Goal: Transaction & Acquisition: Purchase product/service

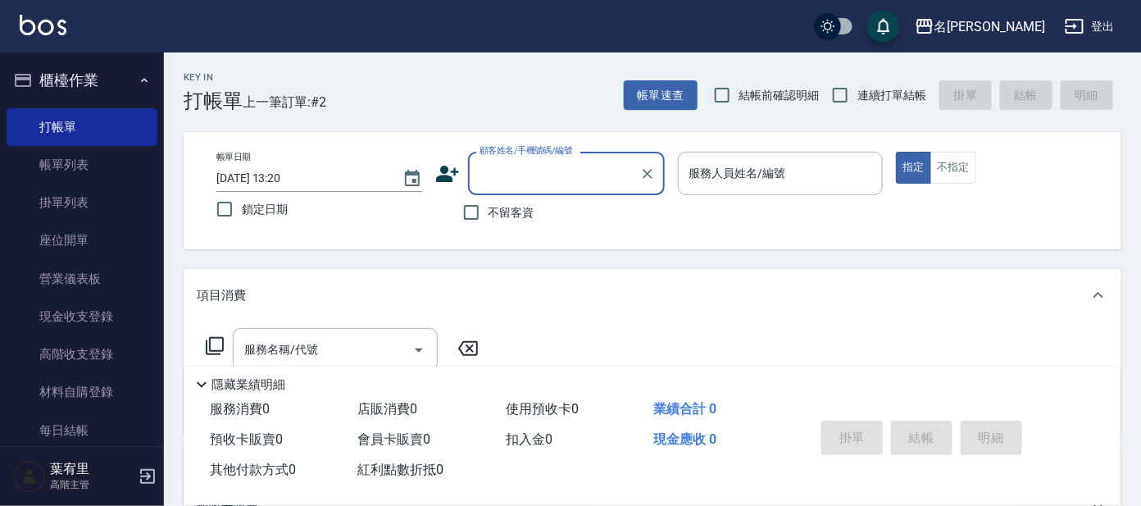
click at [544, 171] on input "顧客姓名/手機號碼/編號" at bounding box center [553, 173] width 157 height 29
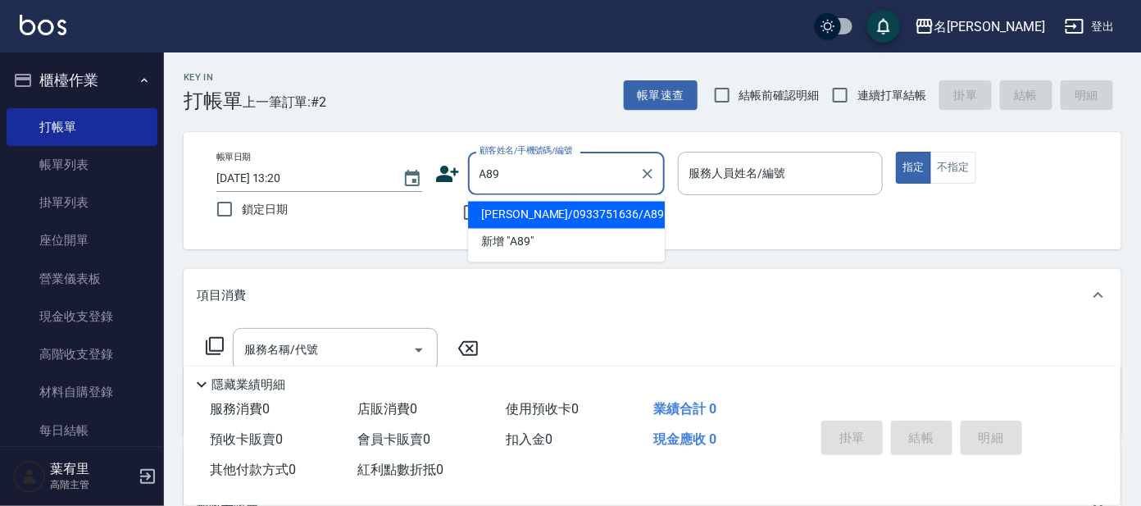
drag, startPoint x: 603, startPoint y: 204, endPoint x: 616, endPoint y: 203, distance: 14.0
click at [603, 204] on li "[PERSON_NAME]/0933751636/A89" at bounding box center [566, 215] width 197 height 27
type input "[PERSON_NAME]/0933751636/A89"
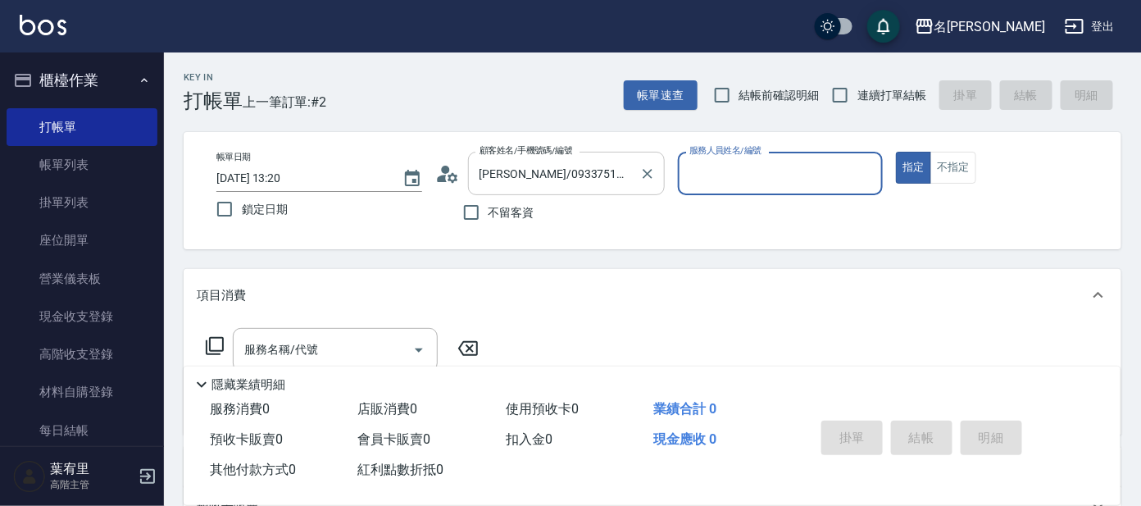
type input "宥里-1"
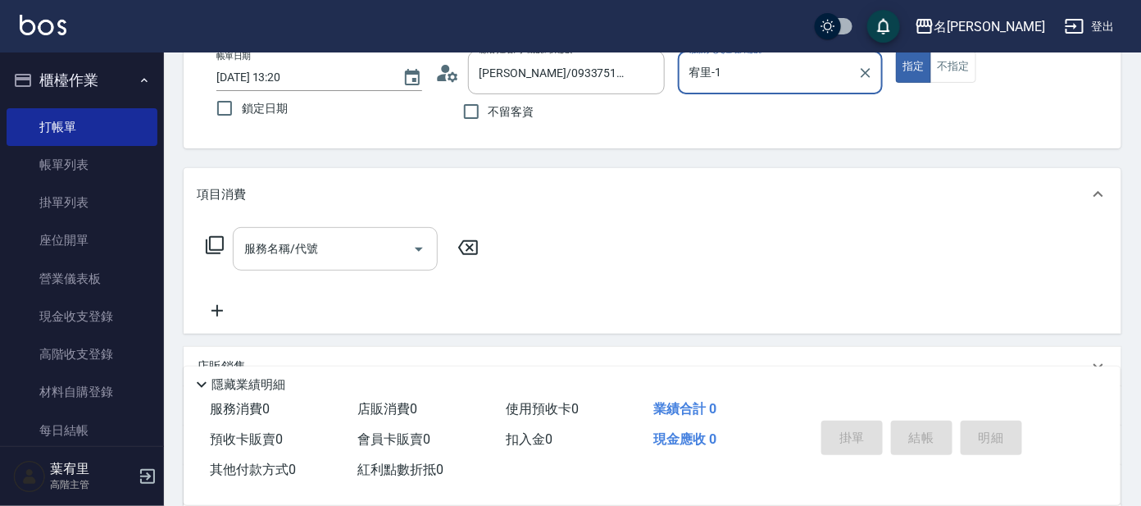
scroll to position [102, 0]
click at [218, 245] on icon at bounding box center [215, 244] width 20 height 20
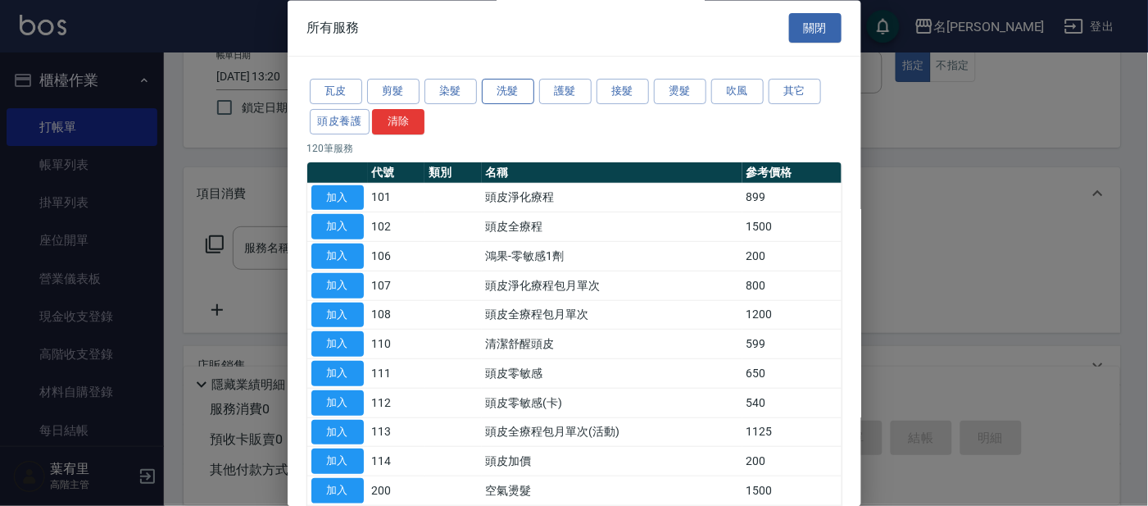
click at [498, 94] on button "洗髮" at bounding box center [508, 92] width 52 height 25
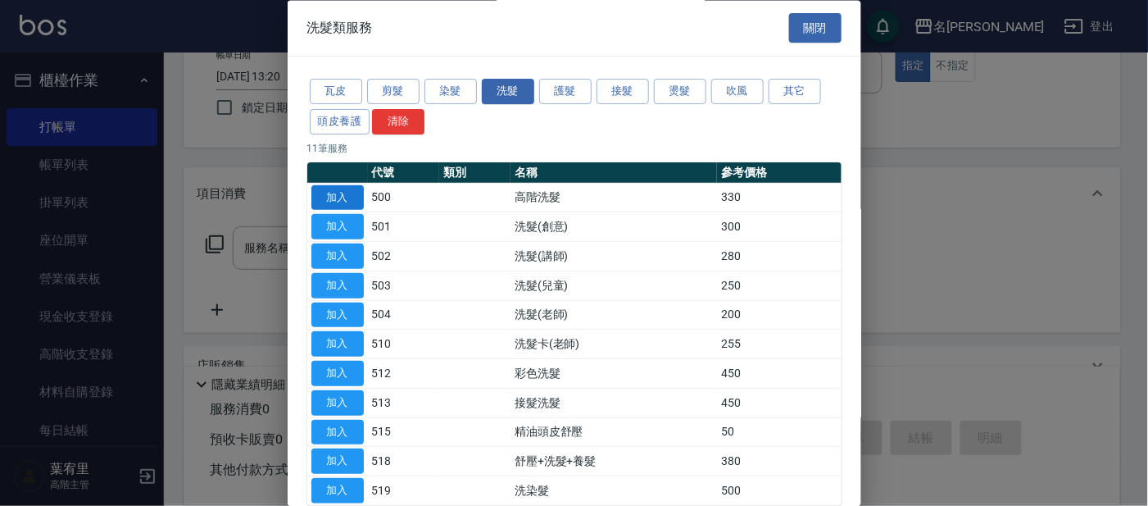
click at [343, 196] on button "加入" at bounding box center [337, 197] width 52 height 25
type input "高階洗髮(500)"
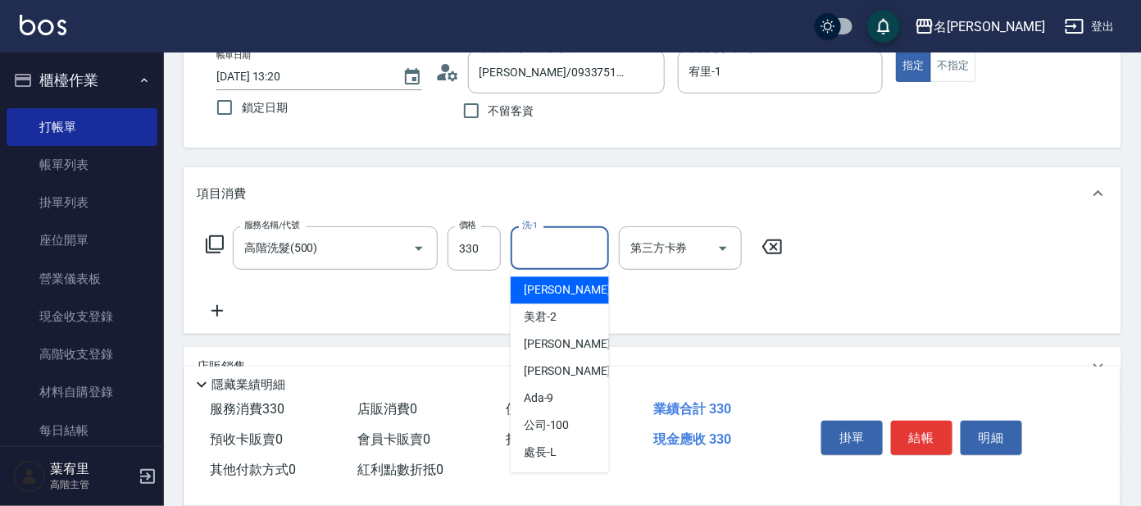
click at [586, 252] on input "洗-1" at bounding box center [560, 248] width 84 height 29
click at [590, 280] on div "云潔 -12" at bounding box center [560, 290] width 98 height 27
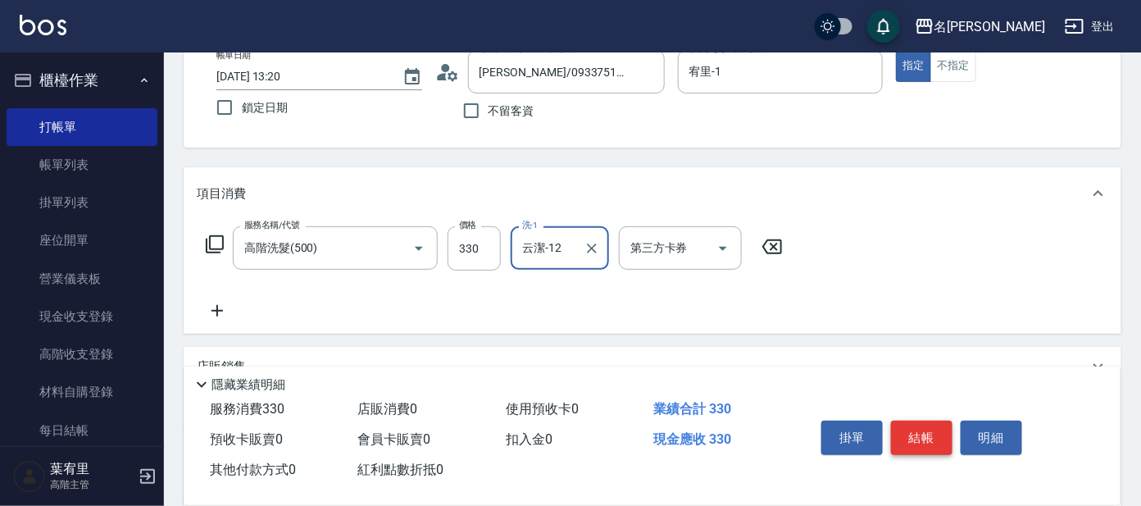
type input "云潔-12"
click at [903, 428] on button "結帳" at bounding box center [921, 438] width 61 height 34
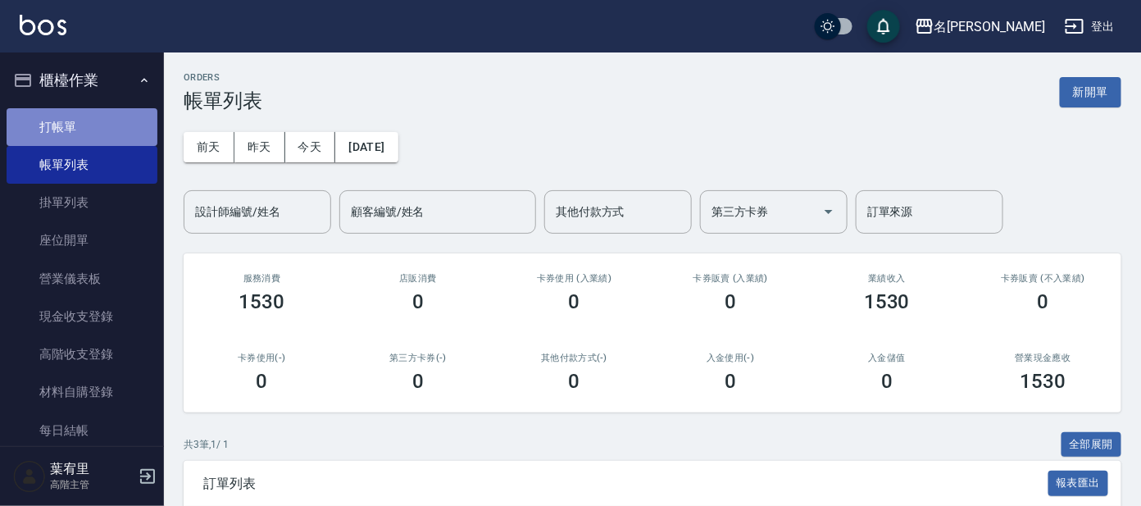
drag, startPoint x: 95, startPoint y: 122, endPoint x: 142, endPoint y: 115, distance: 47.3
click at [95, 121] on link "打帳單" at bounding box center [82, 127] width 151 height 38
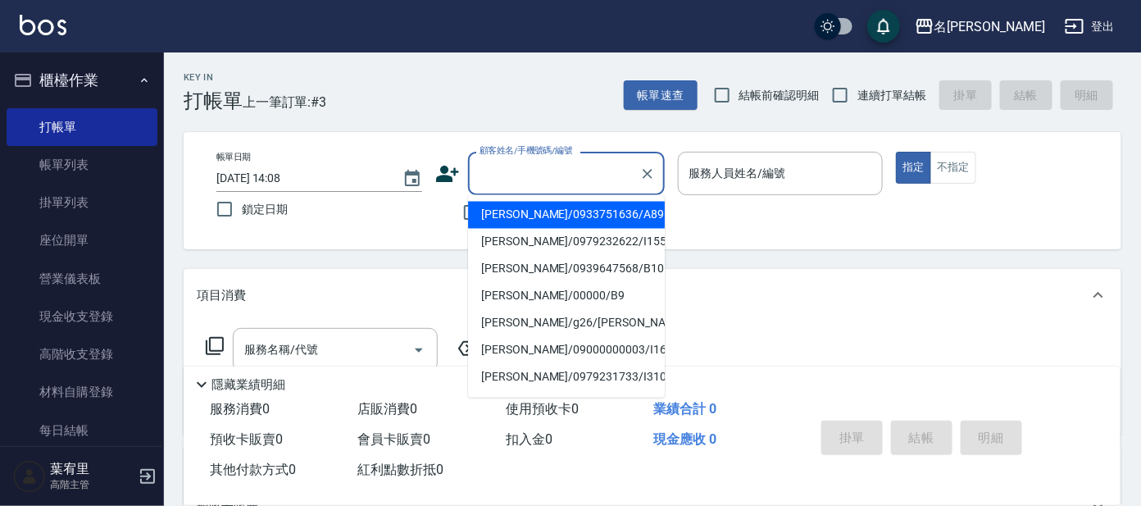
click at [593, 181] on input "顧客姓名/手機號碼/編號" at bounding box center [553, 173] width 157 height 29
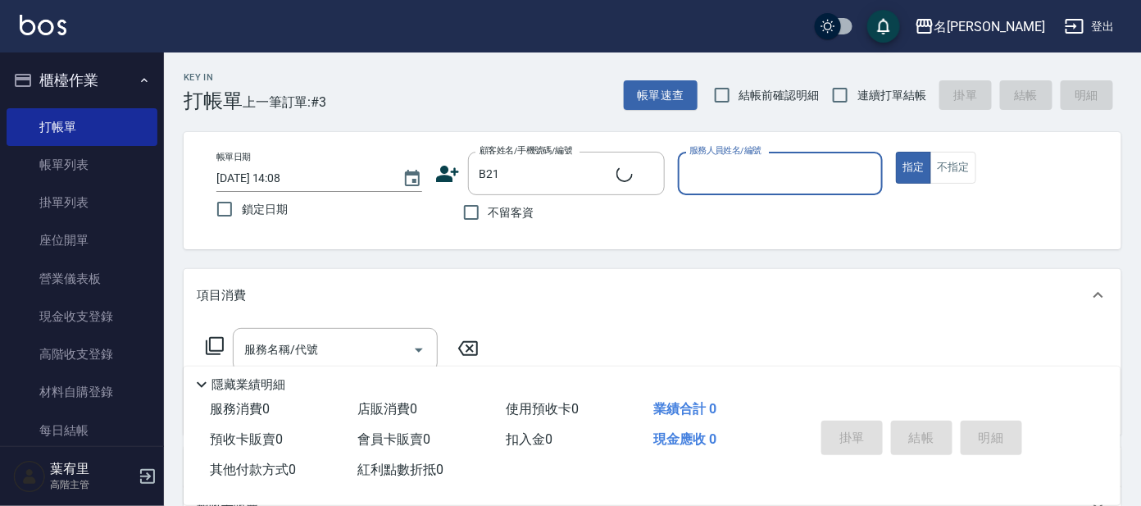
type input "番曉金/番曉金B414/B21"
type input "美君-2"
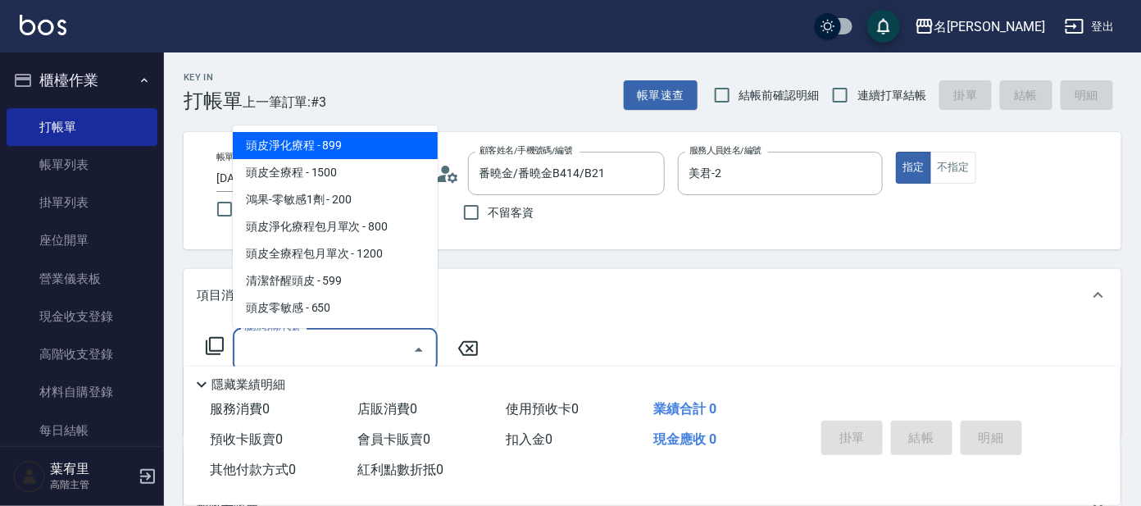
click at [298, 350] on input "服務名稱/代號" at bounding box center [323, 349] width 166 height 29
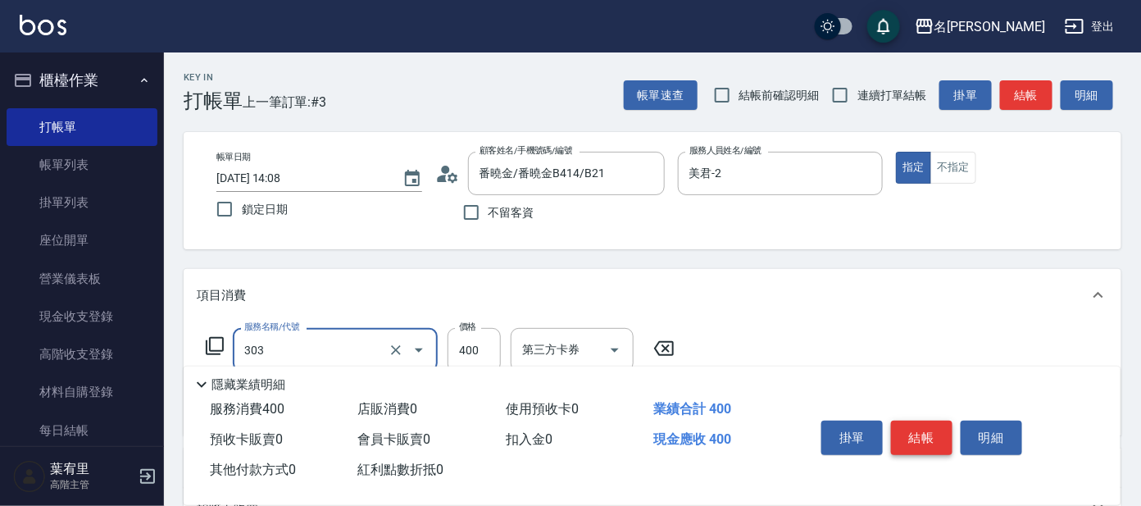
type input "剪髮C級設計師(303)"
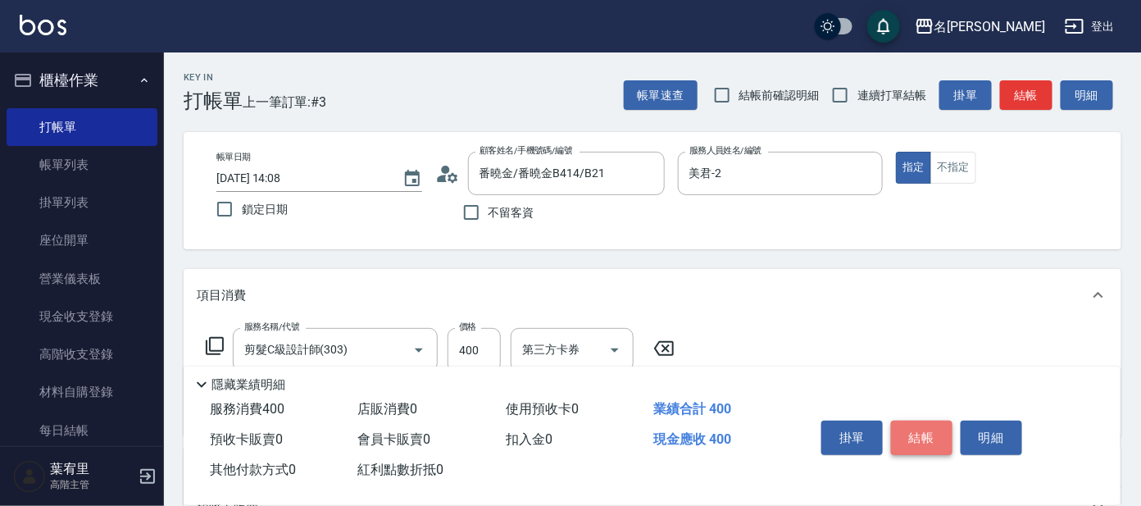
click at [928, 421] on button "結帳" at bounding box center [921, 438] width 61 height 34
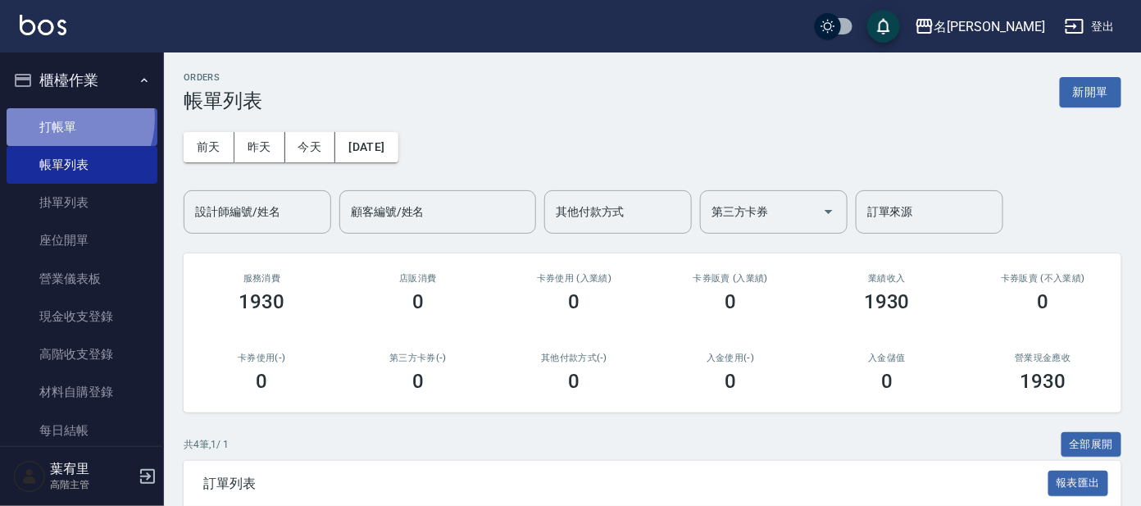
click at [64, 118] on link "打帳單" at bounding box center [82, 127] width 151 height 38
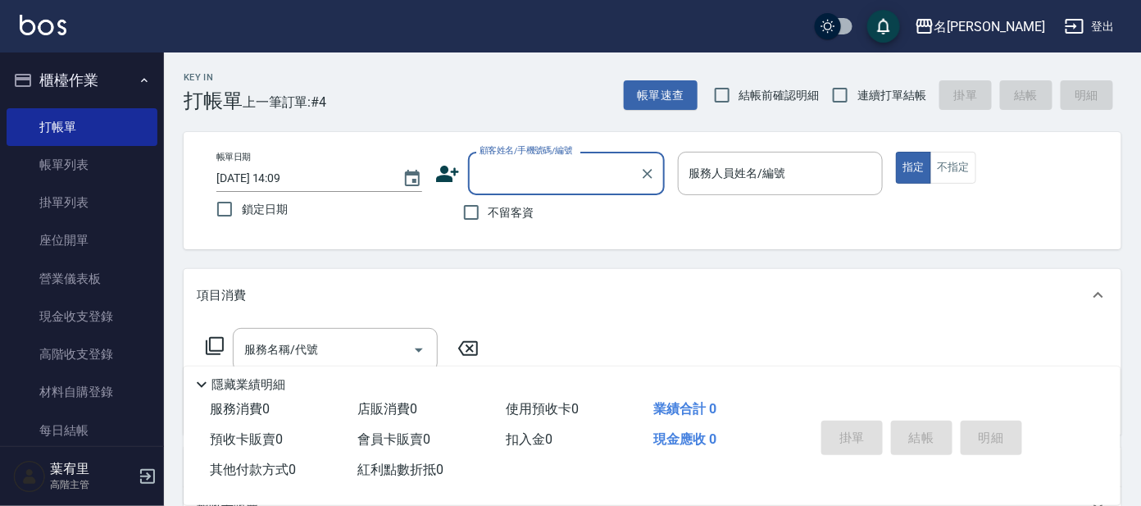
click at [557, 171] on input "顧客姓名/手機號碼/編號" at bounding box center [553, 173] width 157 height 29
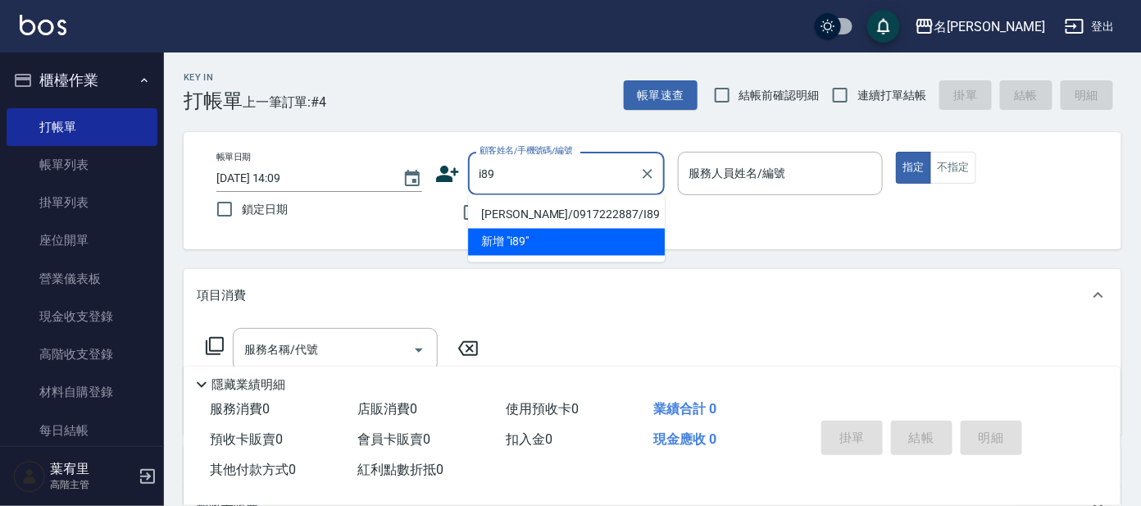
click at [531, 216] on li "[PERSON_NAME]/0917222887/I89" at bounding box center [566, 215] width 197 height 27
type input "[PERSON_NAME]/0917222887/I89"
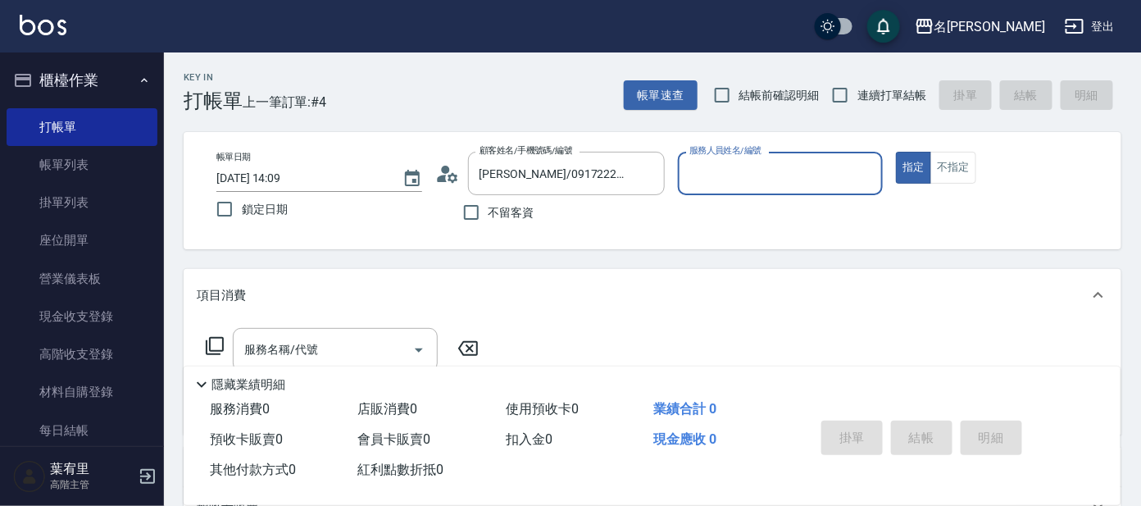
type input "Ada-9"
click at [221, 343] on icon at bounding box center [215, 346] width 20 height 20
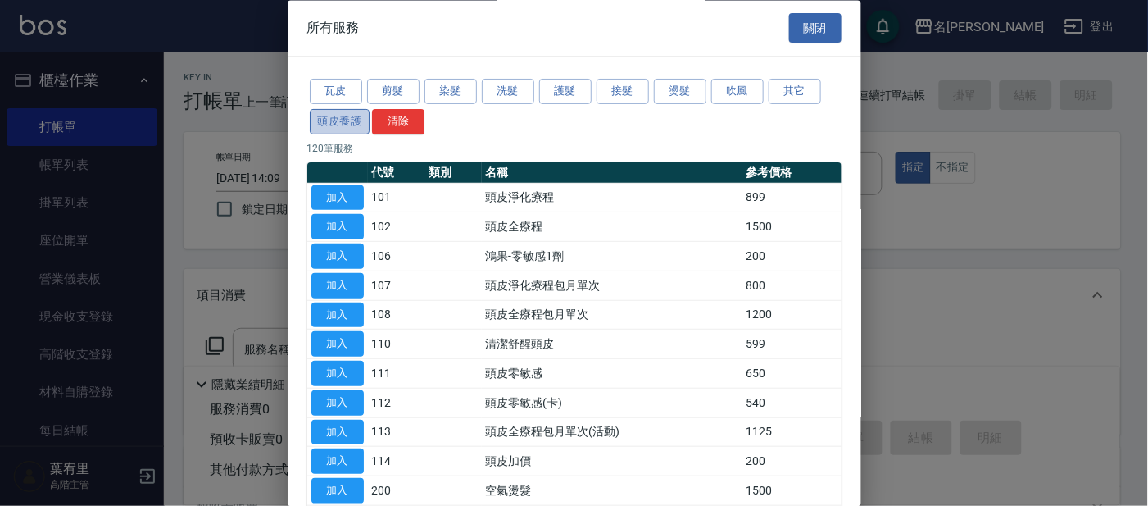
click at [358, 128] on button "頭皮養護" at bounding box center [340, 121] width 61 height 25
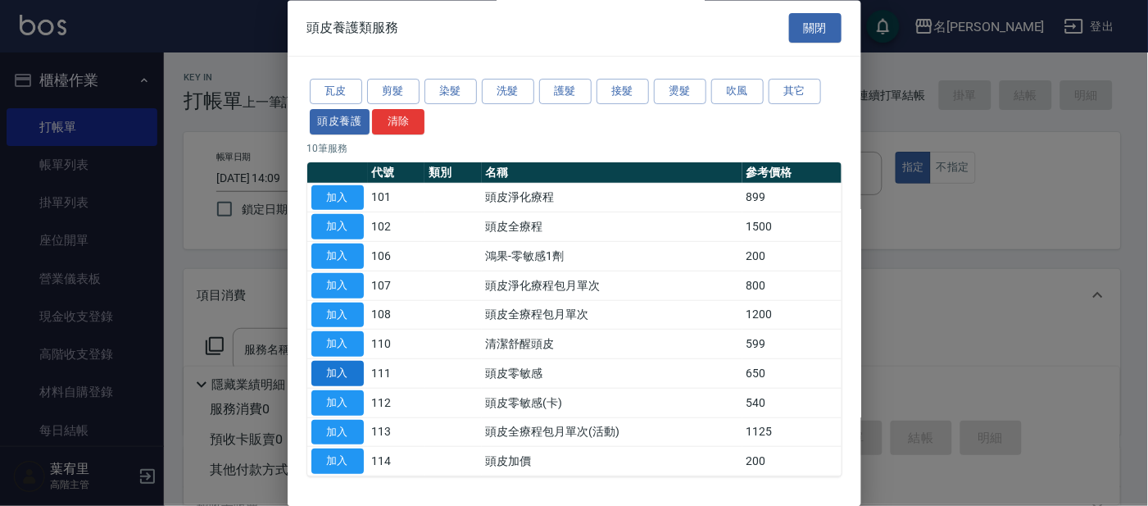
click at [356, 376] on button "加入" at bounding box center [337, 374] width 52 height 25
type input "頭皮零敏感(111)"
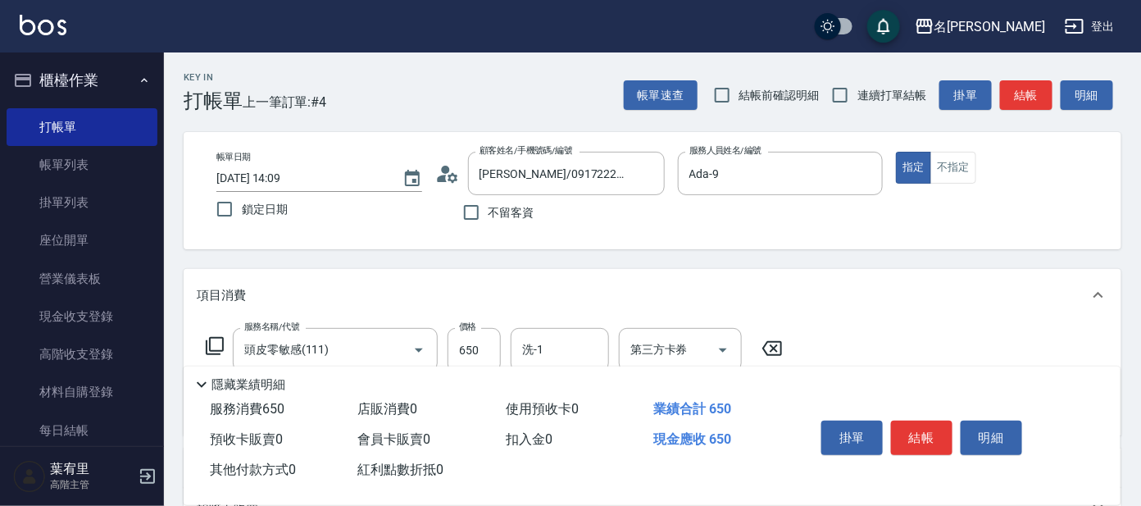
click at [213, 347] on icon at bounding box center [215, 346] width 20 height 20
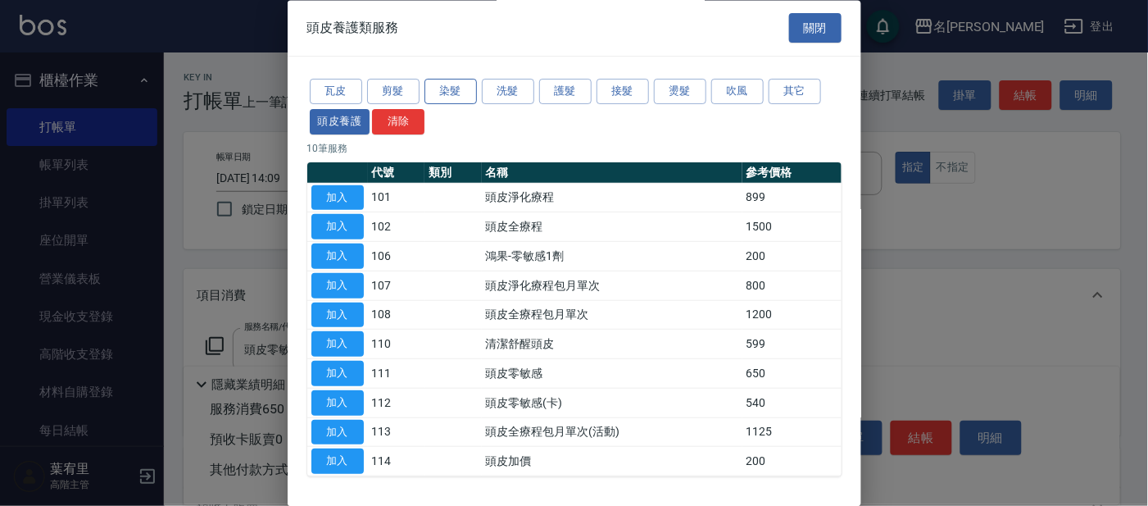
click at [452, 83] on button "染髮" at bounding box center [451, 92] width 52 height 25
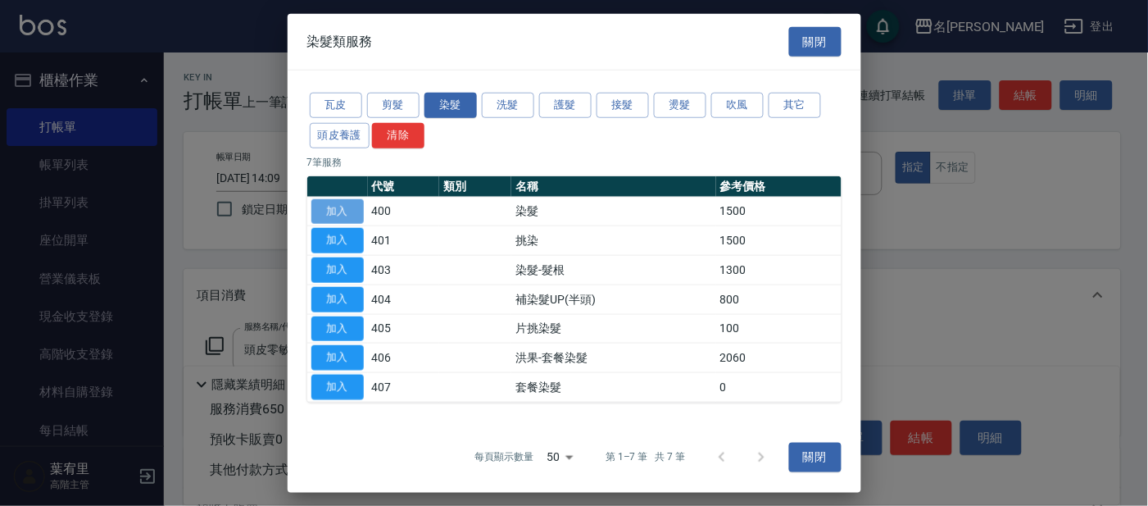
click at [336, 216] on button "加入" at bounding box center [337, 210] width 52 height 25
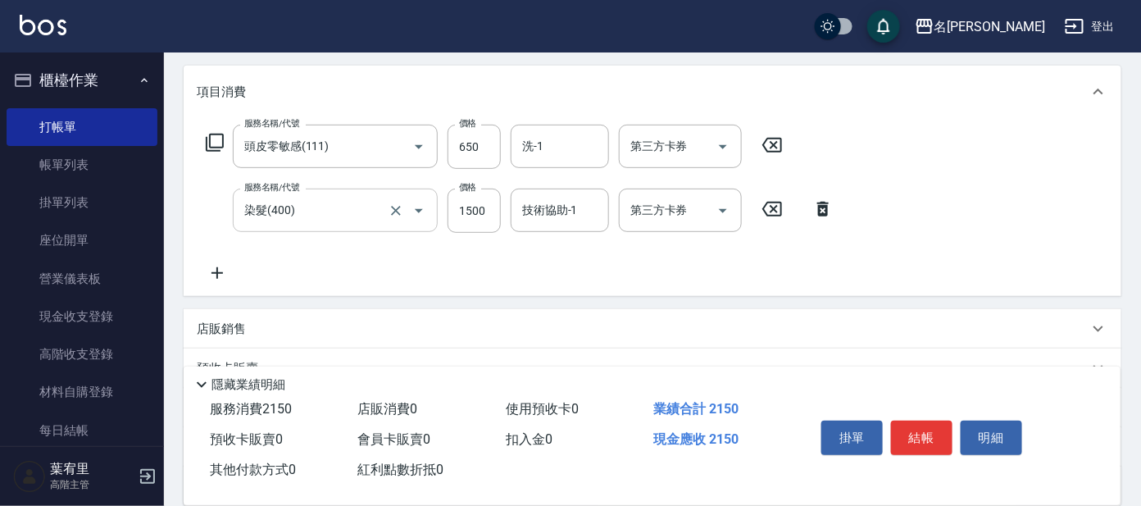
scroll to position [204, 0]
click at [495, 216] on input "1500" at bounding box center [474, 210] width 53 height 44
type input "2500"
click at [524, 216] on input "技術協助-1" at bounding box center [560, 209] width 84 height 29
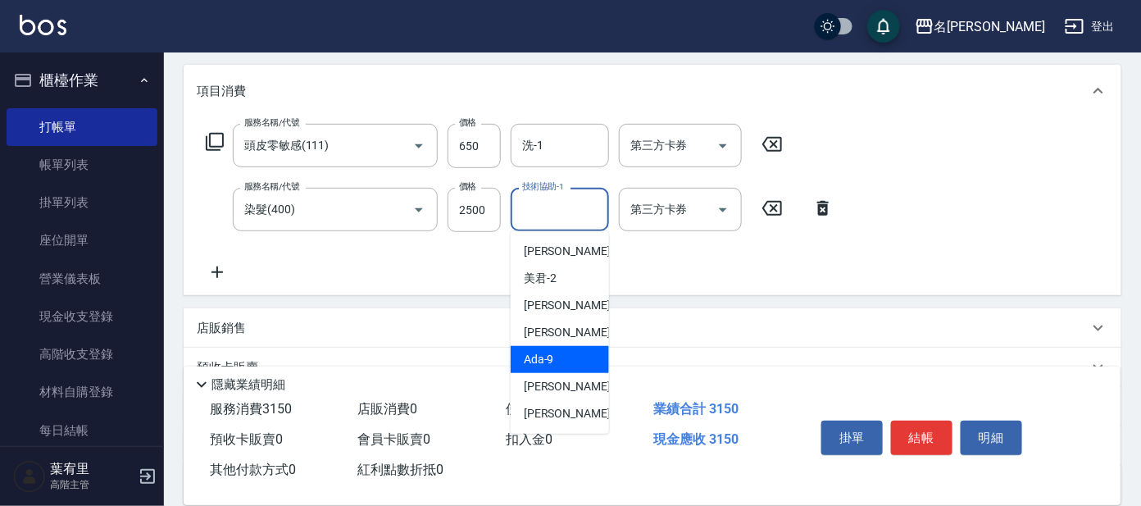
scroll to position [81, 0]
click at [555, 351] on span "酪梨 -17" at bounding box center [543, 359] width 39 height 17
type input "酪梨-17"
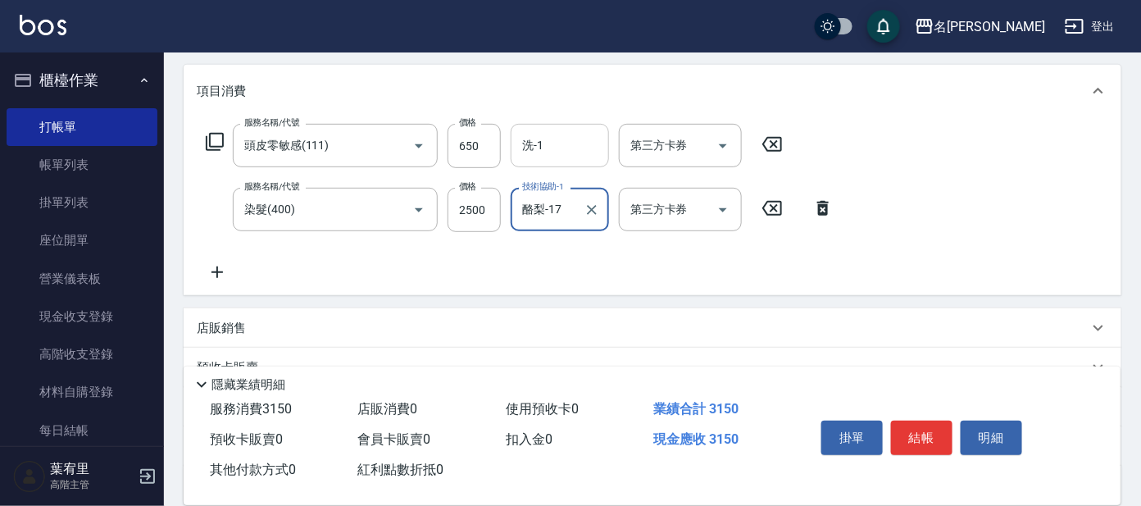
click at [576, 143] on input "洗-1" at bounding box center [560, 145] width 84 height 29
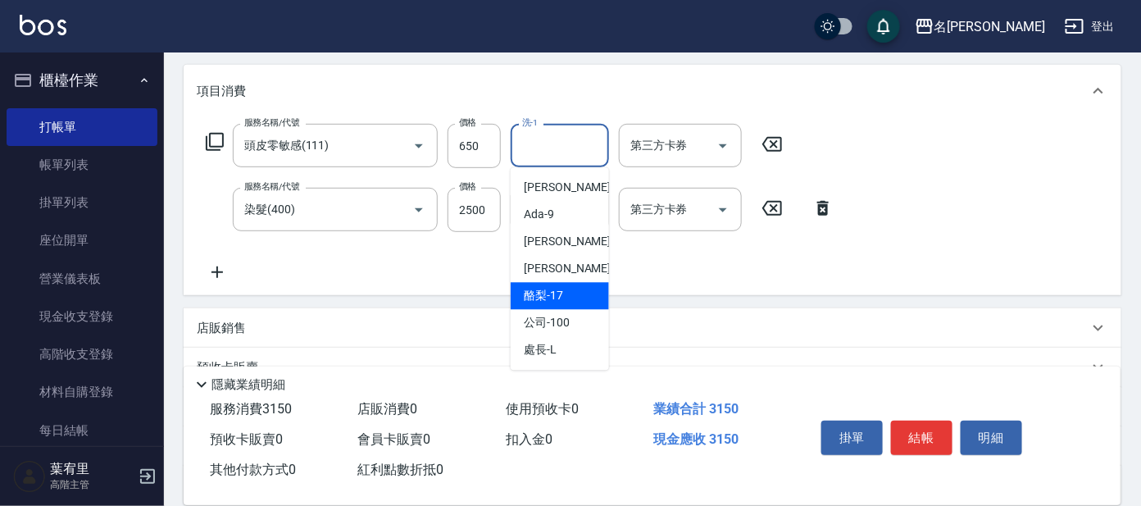
click at [547, 298] on span "酪梨 -17" at bounding box center [543, 296] width 39 height 17
type input "酪梨-17"
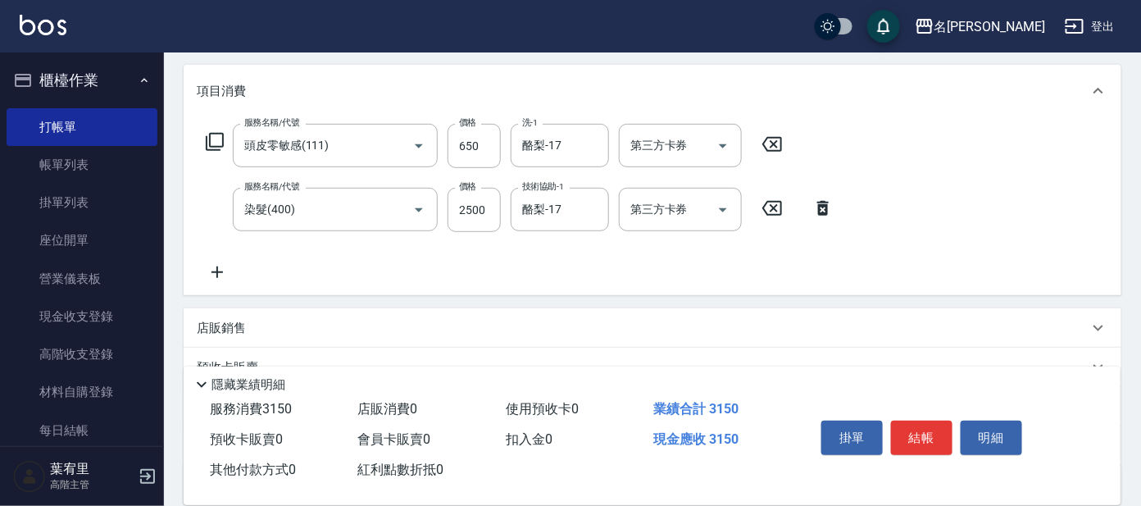
click at [236, 323] on p "店販銷售" at bounding box center [221, 328] width 49 height 17
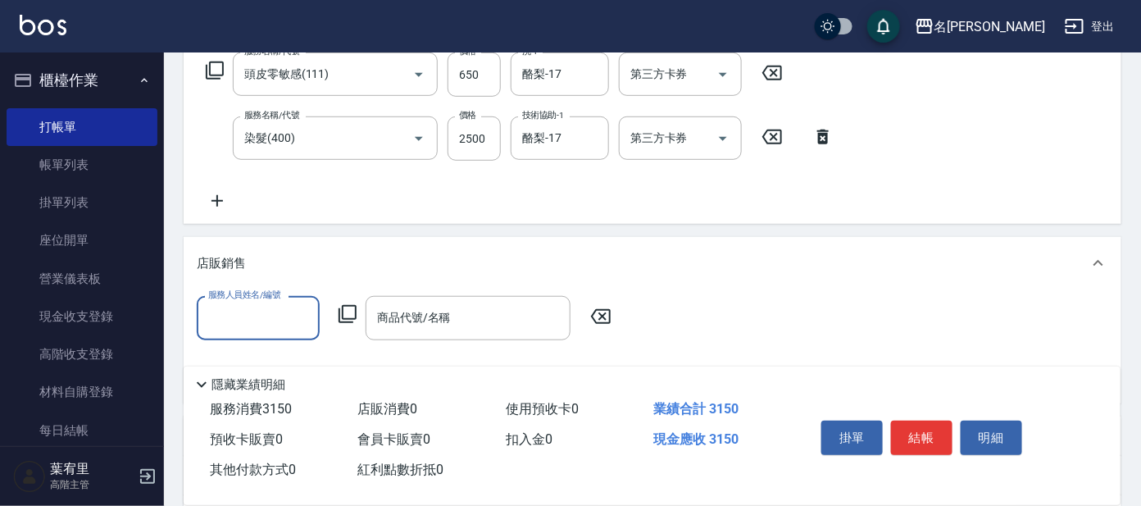
scroll to position [307, 0]
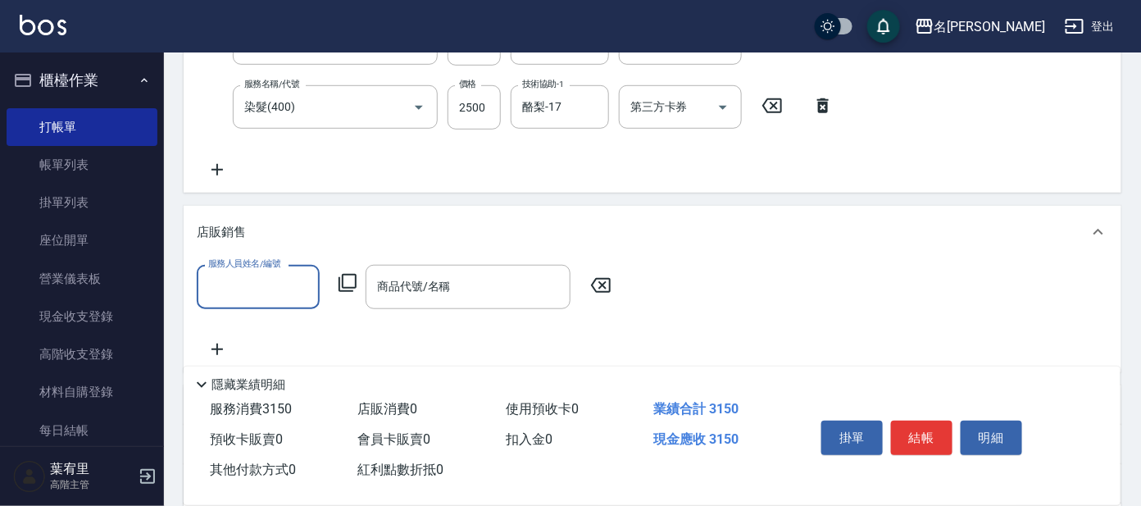
click at [278, 300] on div "服務人員姓名/編號" at bounding box center [258, 286] width 123 height 43
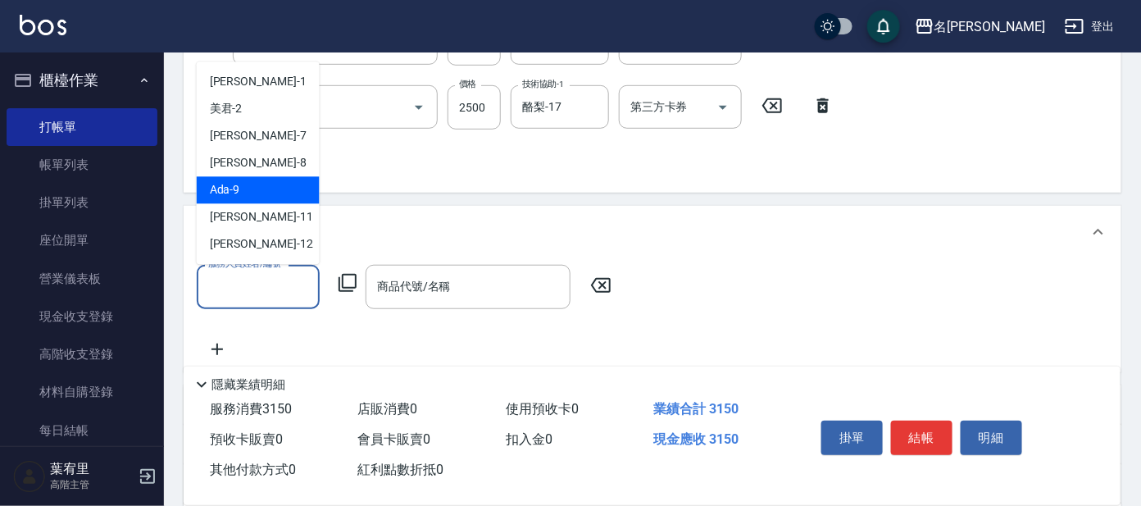
click at [266, 189] on div "Ada -9" at bounding box center [258, 190] width 123 height 27
type input "Ada-9"
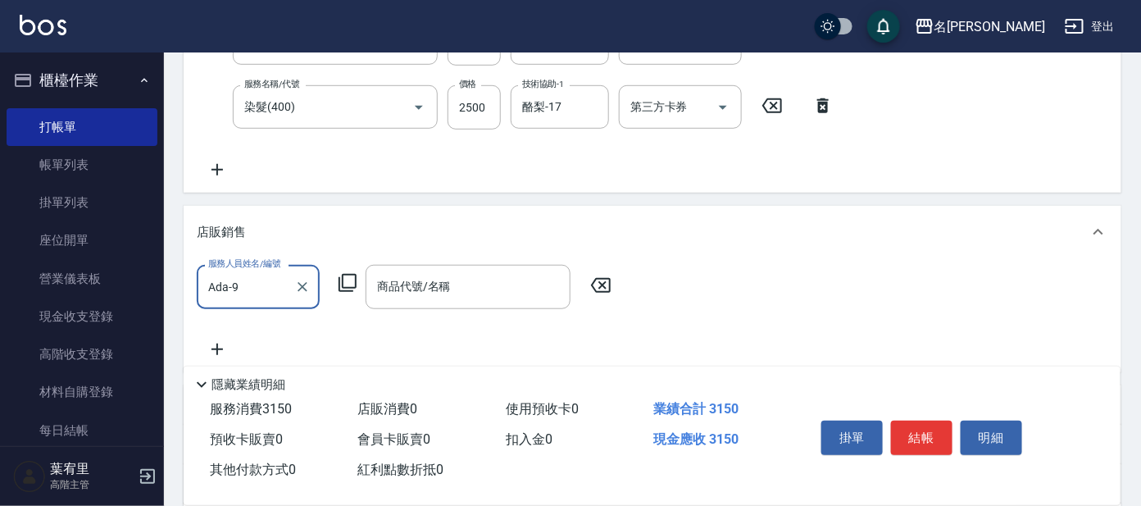
click at [344, 280] on icon at bounding box center [348, 283] width 20 height 20
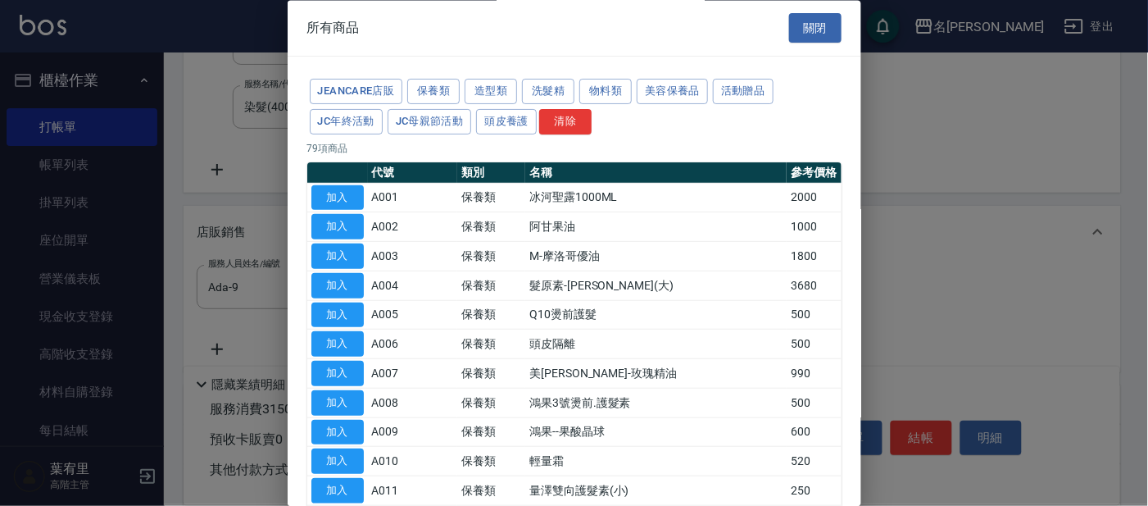
click at [321, 347] on button "加入" at bounding box center [337, 344] width 52 height 25
type input "頭皮隔離"
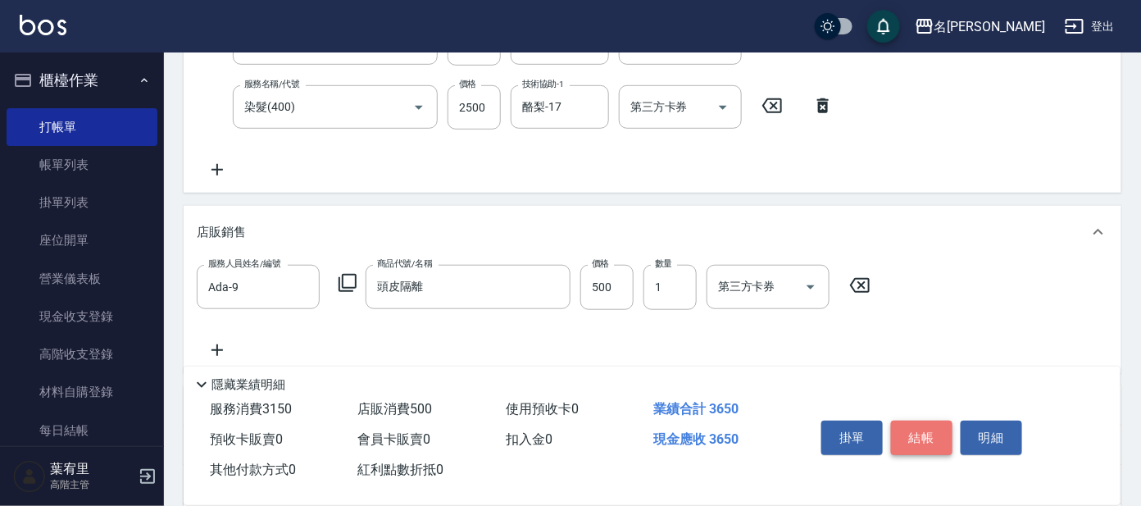
click at [930, 430] on button "結帳" at bounding box center [921, 438] width 61 height 34
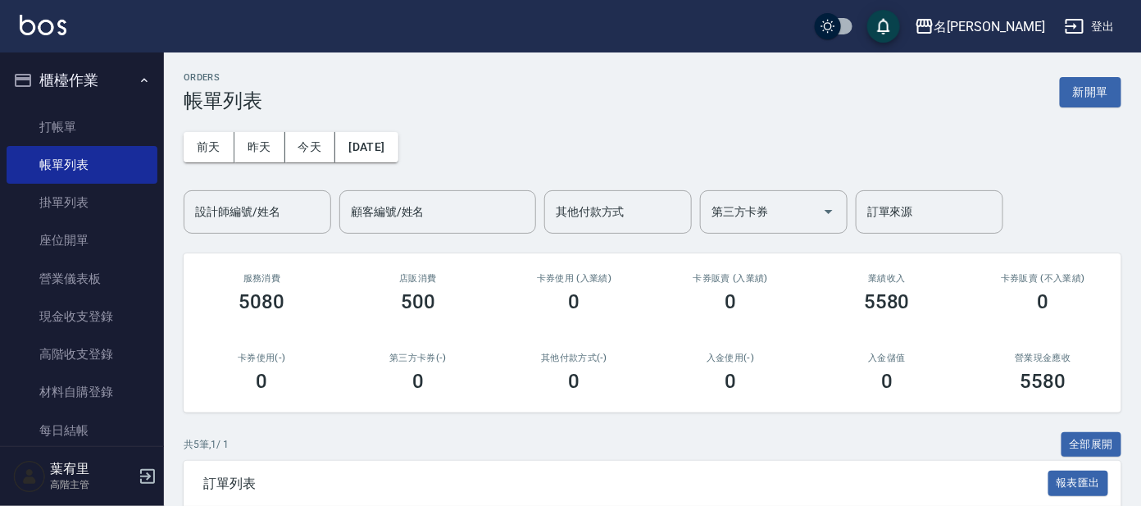
drag, startPoint x: 61, startPoint y: 131, endPoint x: 193, endPoint y: 164, distance: 136.0
click at [63, 132] on link "打帳單" at bounding box center [82, 127] width 151 height 38
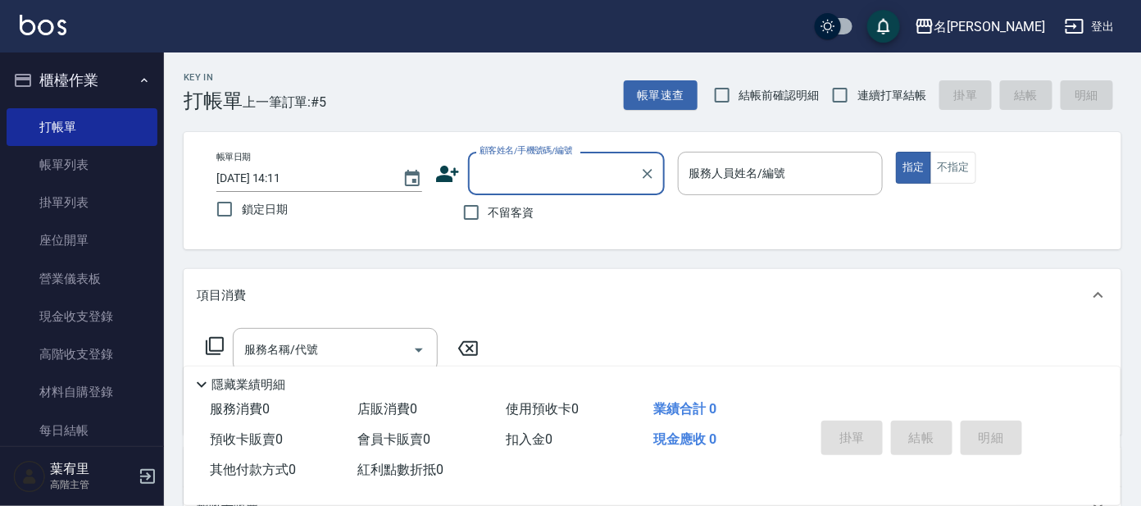
click at [496, 182] on input "顧客姓名/手機號碼/編號" at bounding box center [553, 173] width 157 height 29
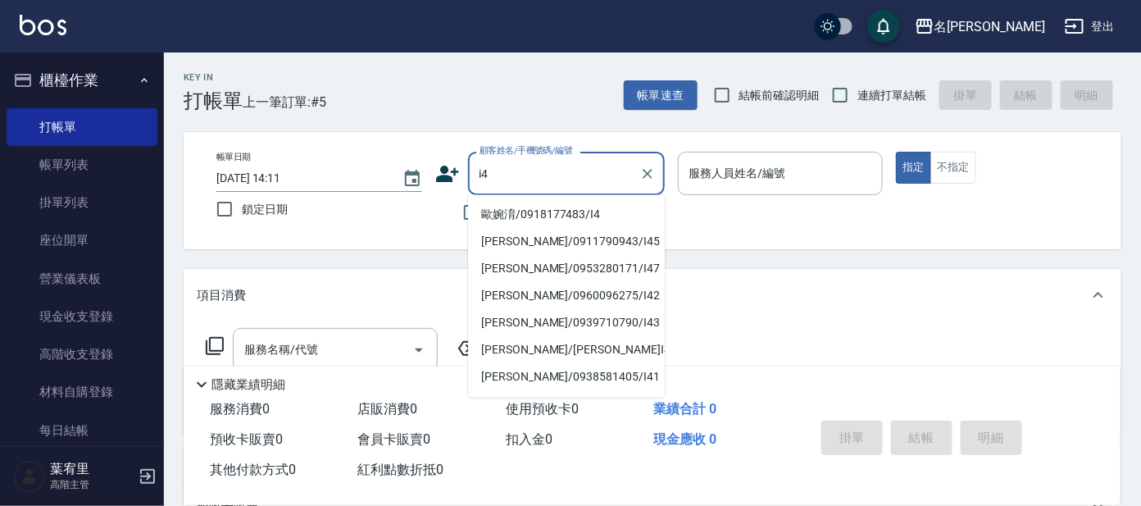
click at [525, 211] on li "歐婉淯/0918177483/I4" at bounding box center [566, 215] width 197 height 27
type input "歐婉淯/0918177483/I4"
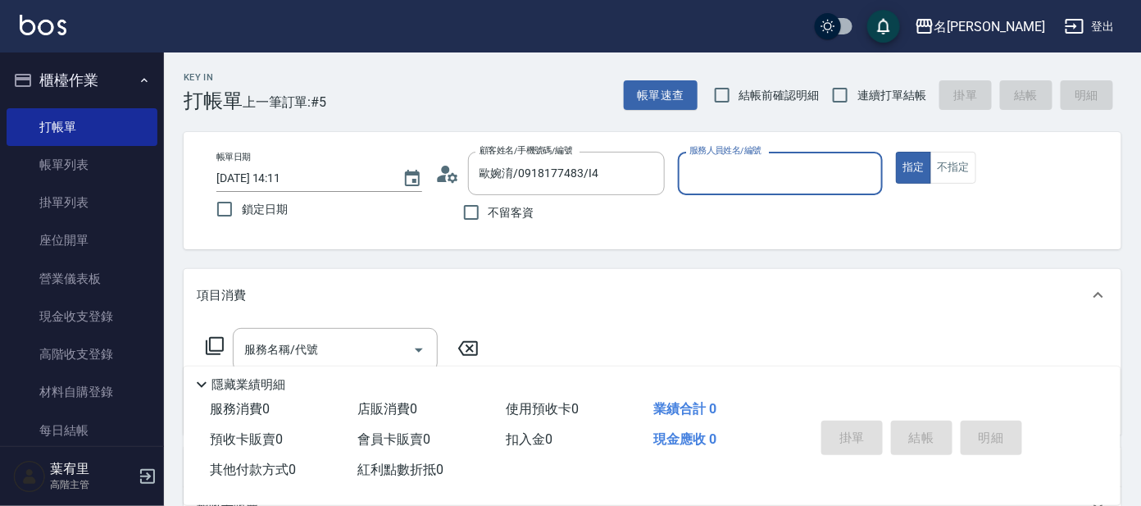
type input "Ada-9"
click at [221, 343] on icon at bounding box center [215, 346] width 20 height 20
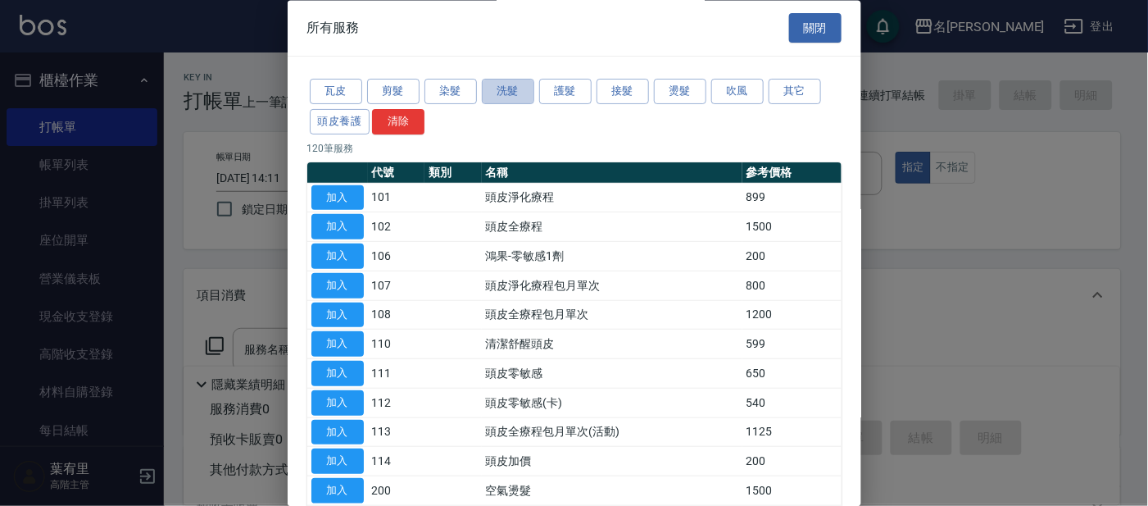
click at [499, 101] on button "洗髮" at bounding box center [508, 92] width 52 height 25
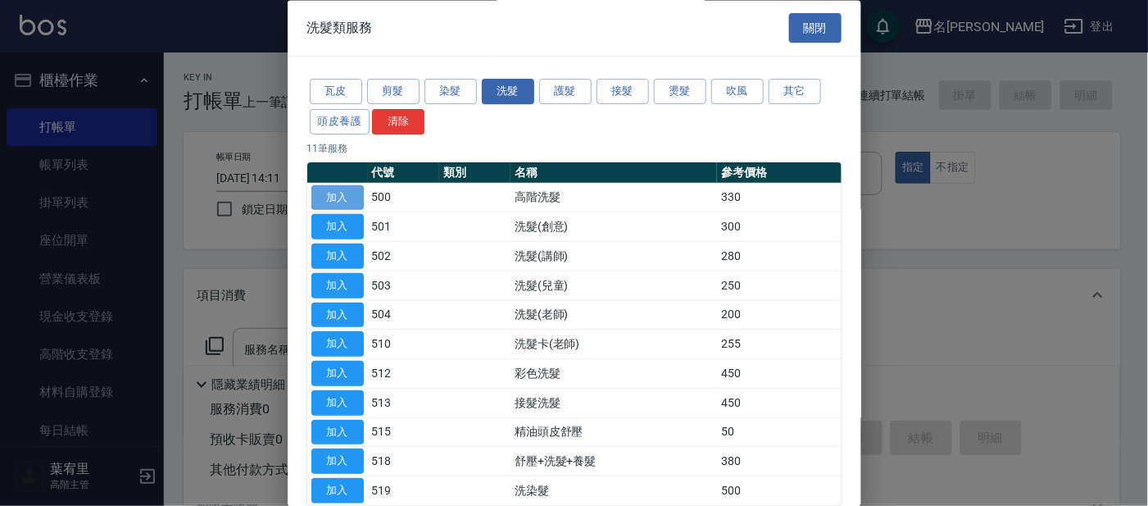
click at [357, 204] on button "加入" at bounding box center [337, 197] width 52 height 25
type input "高階洗髮(500)"
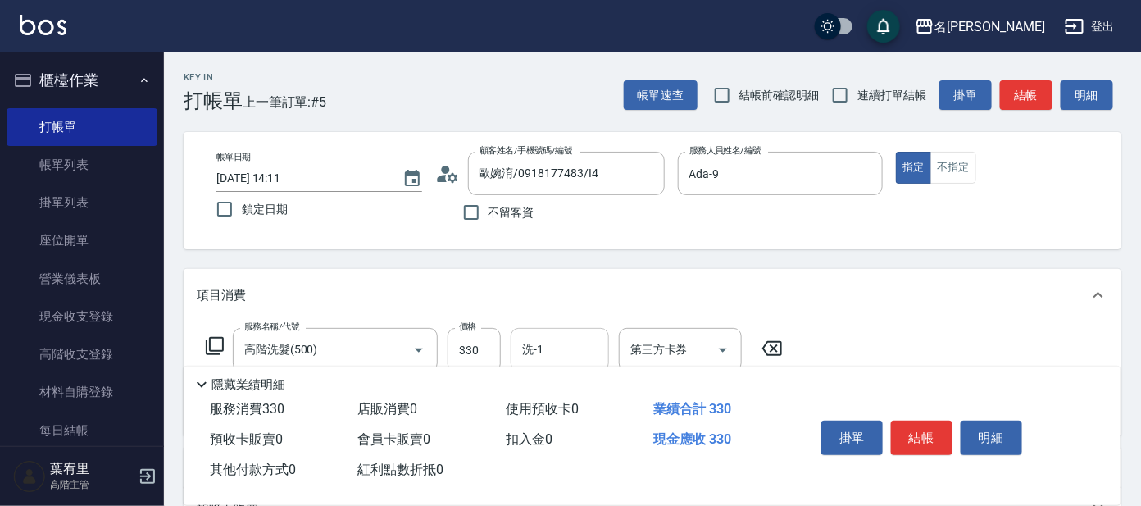
click at [534, 352] on div "洗-1 洗-1" at bounding box center [560, 349] width 98 height 43
click at [765, 313] on div "項目消費" at bounding box center [653, 295] width 938 height 52
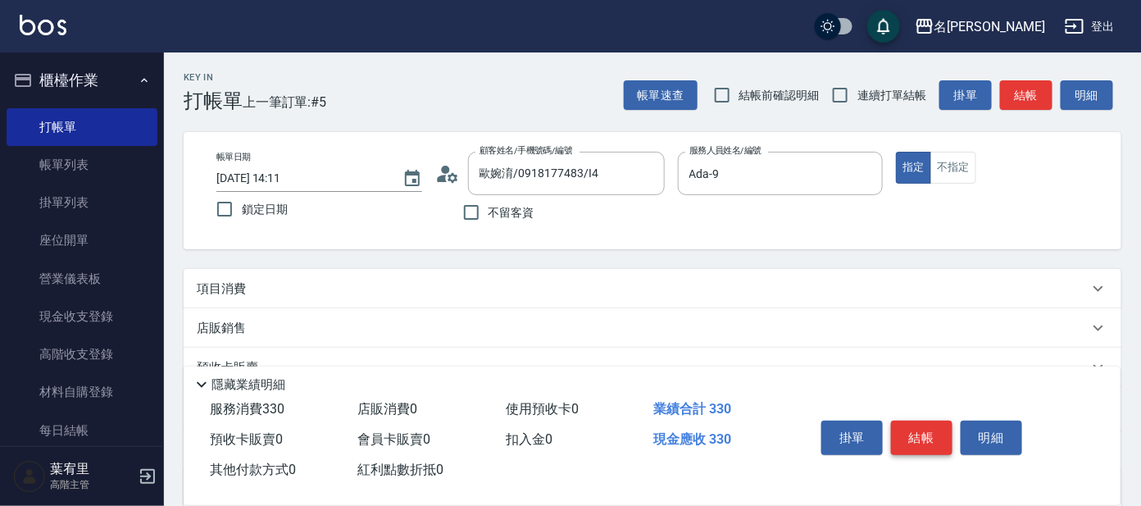
drag, startPoint x: 905, startPoint y: 439, endPoint x: 886, endPoint y: 439, distance: 18.9
click at [902, 439] on button "結帳" at bounding box center [921, 438] width 61 height 34
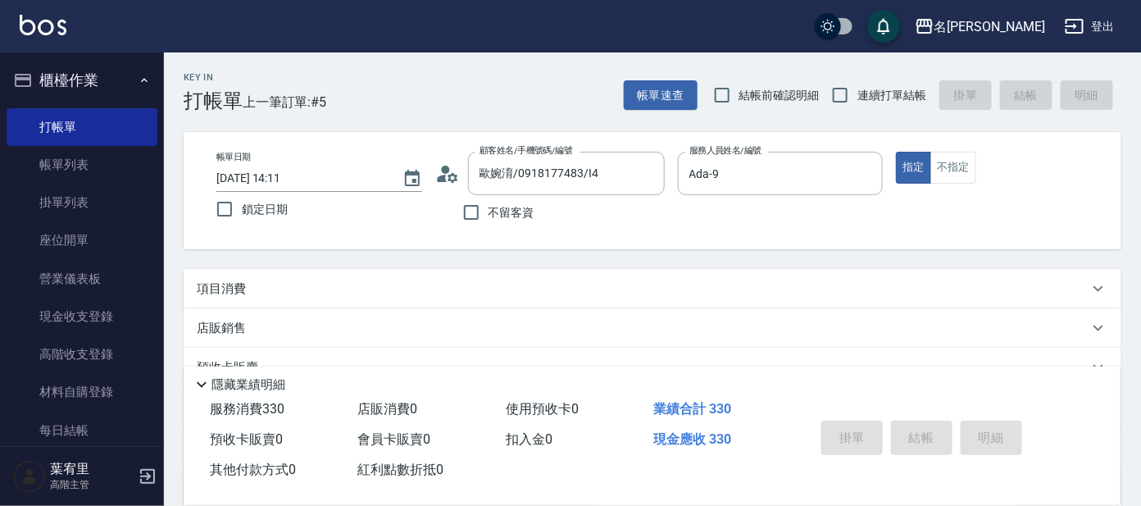
click at [493, 289] on div "Key In 打帳單 上一筆訂單:#5 帳單速查 結帳前確認明細 連續打單結帳 掛單 結帳 明細 帳單日期 [DATE] 14:11 鎖定日期 顧客姓名/手機…" at bounding box center [570, 332] width 1141 height 664
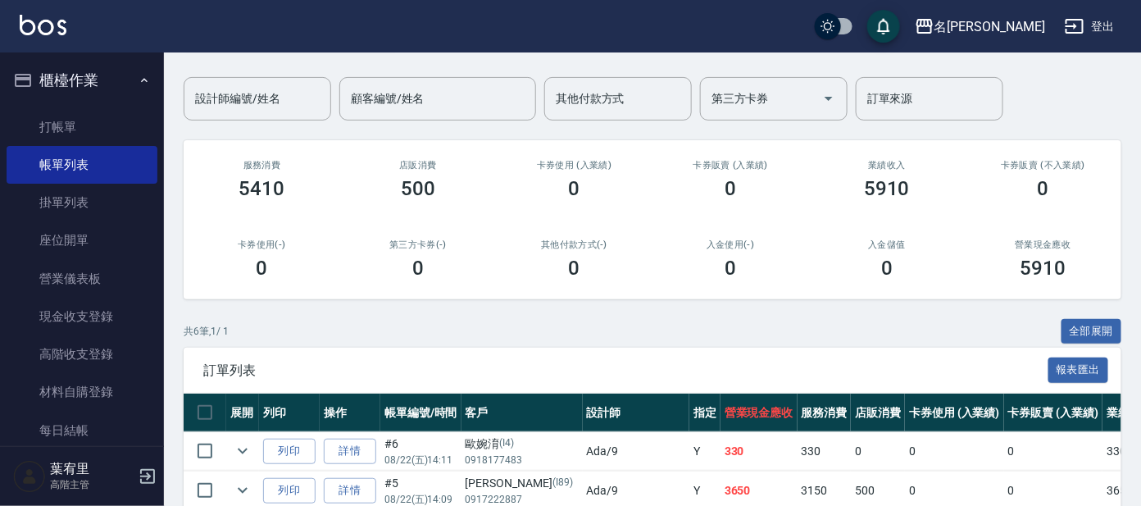
scroll to position [353, 0]
